Goal: Task Accomplishment & Management: Complete application form

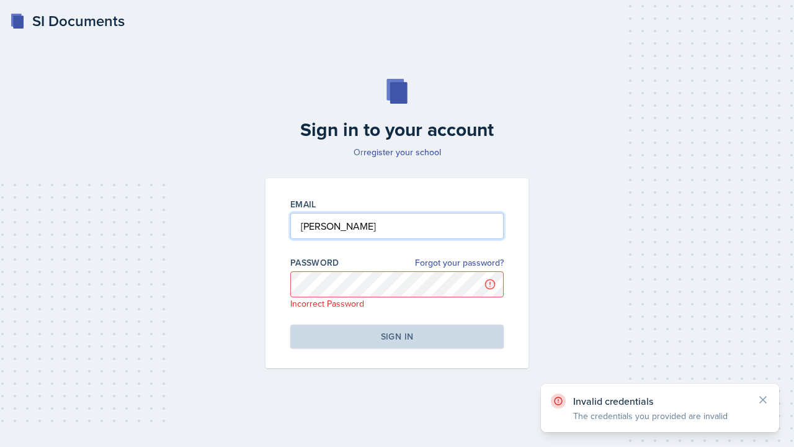
click at [398, 225] on input "[PERSON_NAME]" at bounding box center [396, 226] width 213 height 26
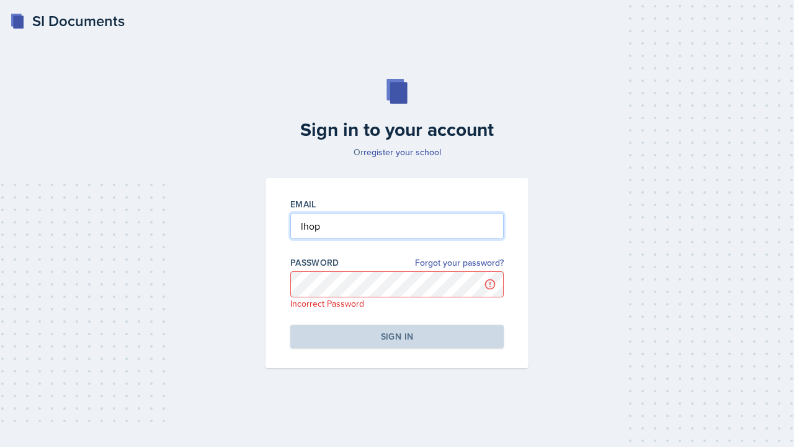
type input "[EMAIL_ADDRESS][DOMAIN_NAME]"
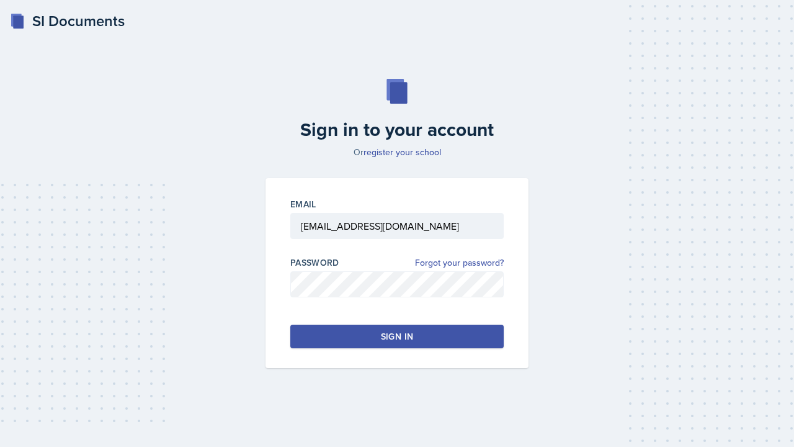
click at [394, 342] on button "Sign in" at bounding box center [396, 336] width 213 height 24
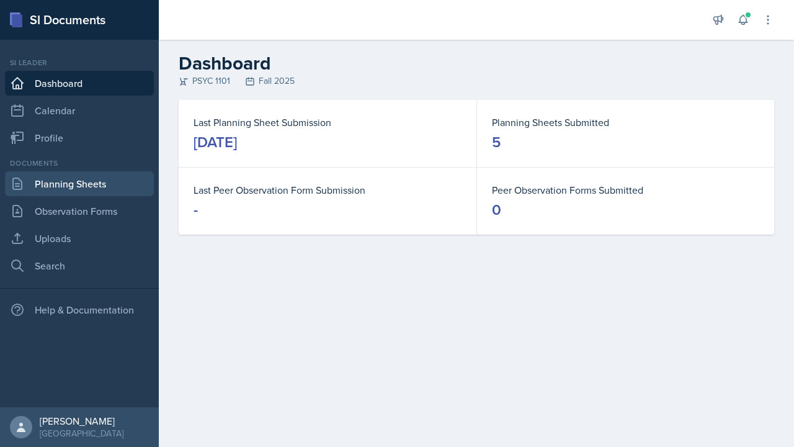
click at [86, 192] on link "Planning Sheets" at bounding box center [79, 183] width 149 height 25
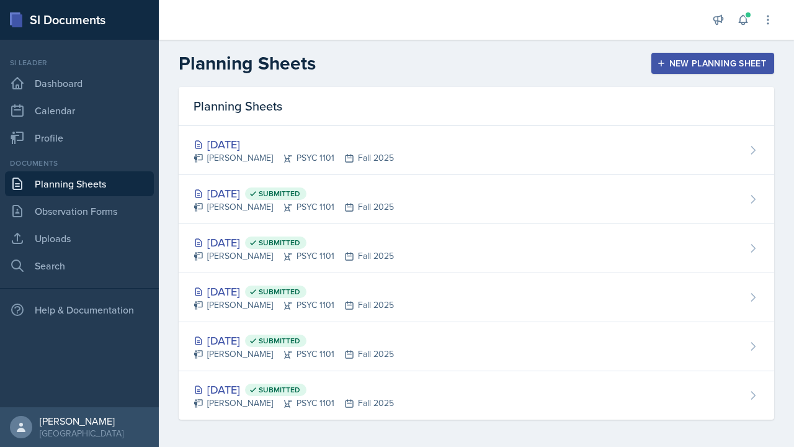
click at [687, 61] on div "New Planning Sheet" at bounding box center [712, 63] width 107 height 10
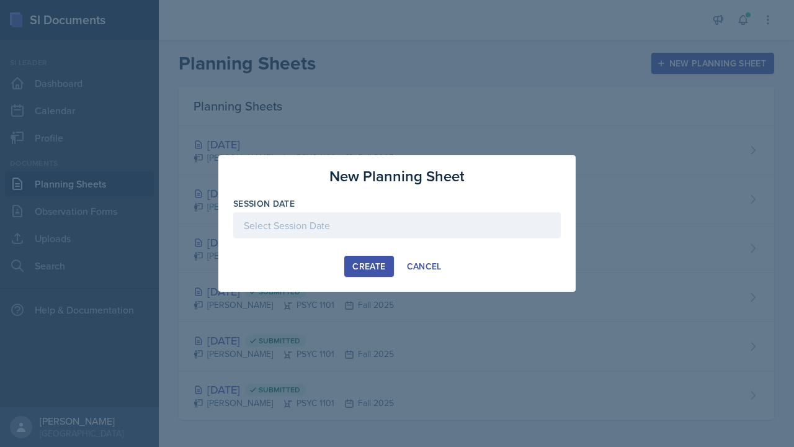
click at [377, 225] on div at bounding box center [397, 225] width 328 height 26
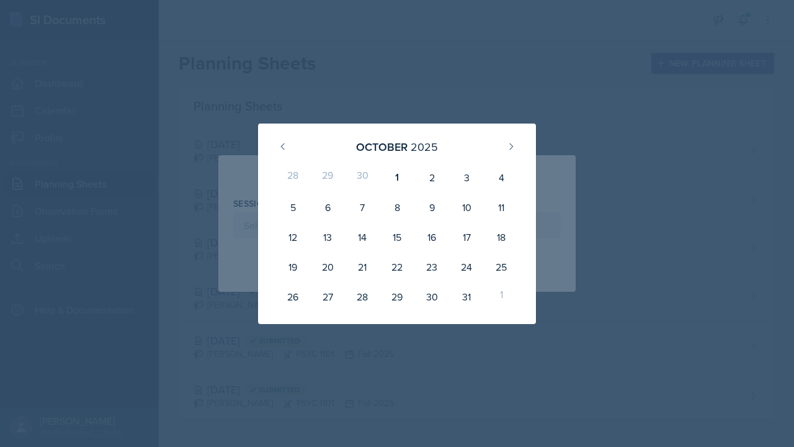
click at [330, 176] on div "29" at bounding box center [327, 178] width 35 height 30
click at [285, 138] on button at bounding box center [283, 146] width 20 height 20
click at [324, 297] on div "29" at bounding box center [327, 297] width 35 height 30
type input "[DATE]"
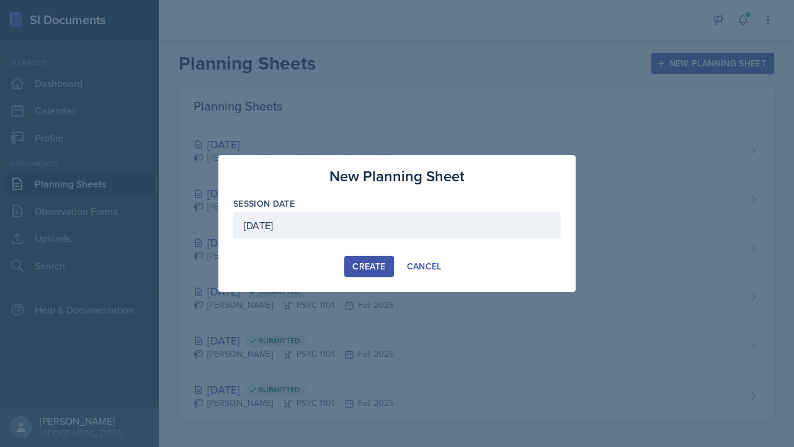
click at [382, 270] on div "Create" at bounding box center [368, 266] width 33 height 10
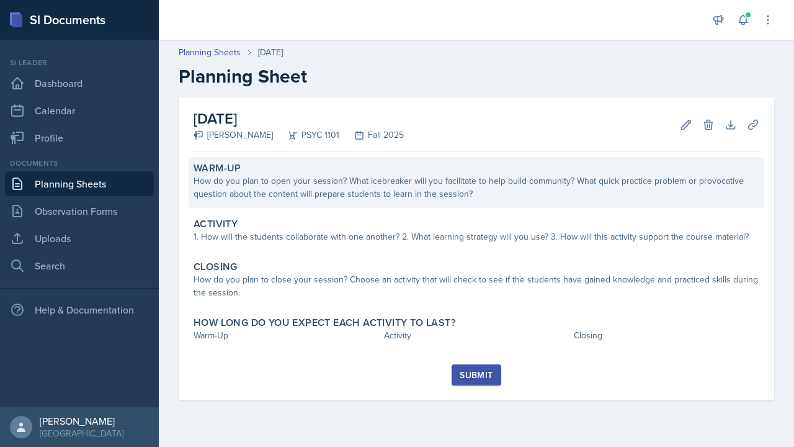
click at [409, 189] on div "How do you plan to open your session? What icebreaker will you facilitate to he…" at bounding box center [477, 187] width 566 height 26
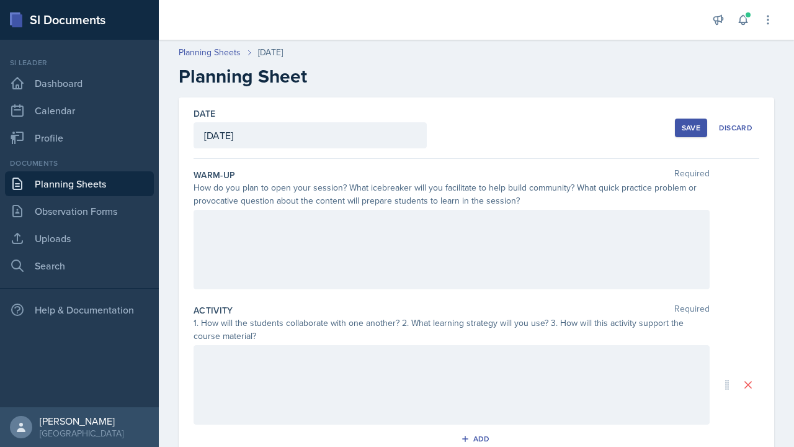
click at [194, 185] on div "How do you plan to open your session? What icebreaker will you facilitate to he…" at bounding box center [452, 194] width 516 height 26
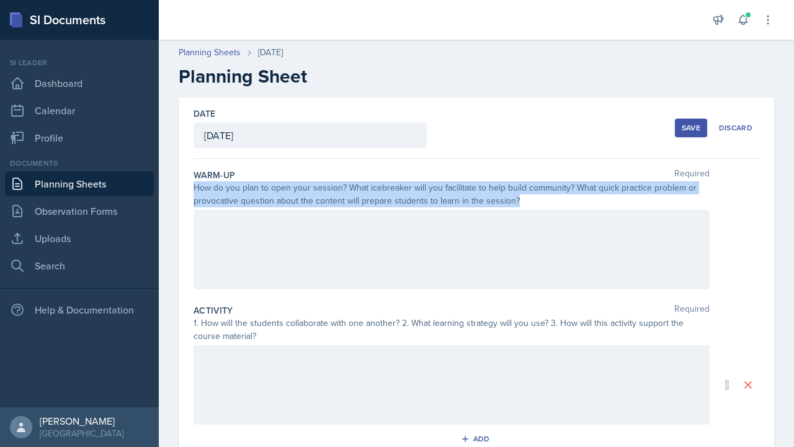
drag, startPoint x: 194, startPoint y: 185, endPoint x: 514, endPoint y: 197, distance: 320.3
click at [514, 197] on div "How do you plan to open your session? What icebreaker will you facilitate to he…" at bounding box center [452, 194] width 516 height 26
copy div "How do you plan to open your session? What icebreaker will you facilitate to he…"
